Goal: Obtain resource: Download file/media

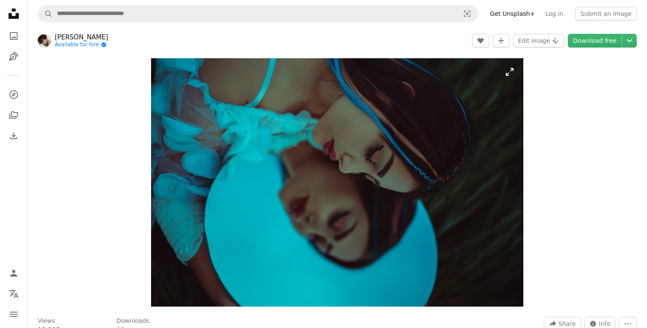
click at [285, 145] on img "Zoom in on this image" at bounding box center [337, 182] width 372 height 248
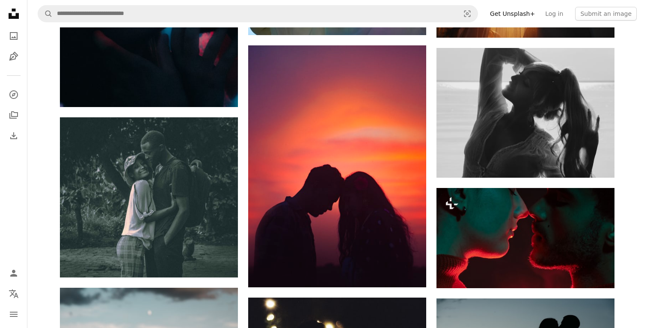
scroll to position [2256, 0]
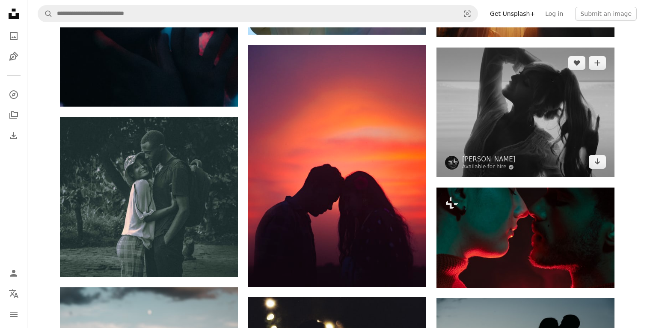
click at [460, 119] on img at bounding box center [526, 113] width 178 height 130
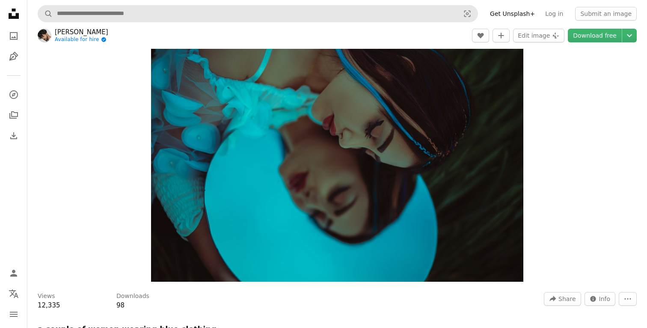
scroll to position [34, 0]
